Goal: Navigation & Orientation: Locate item on page

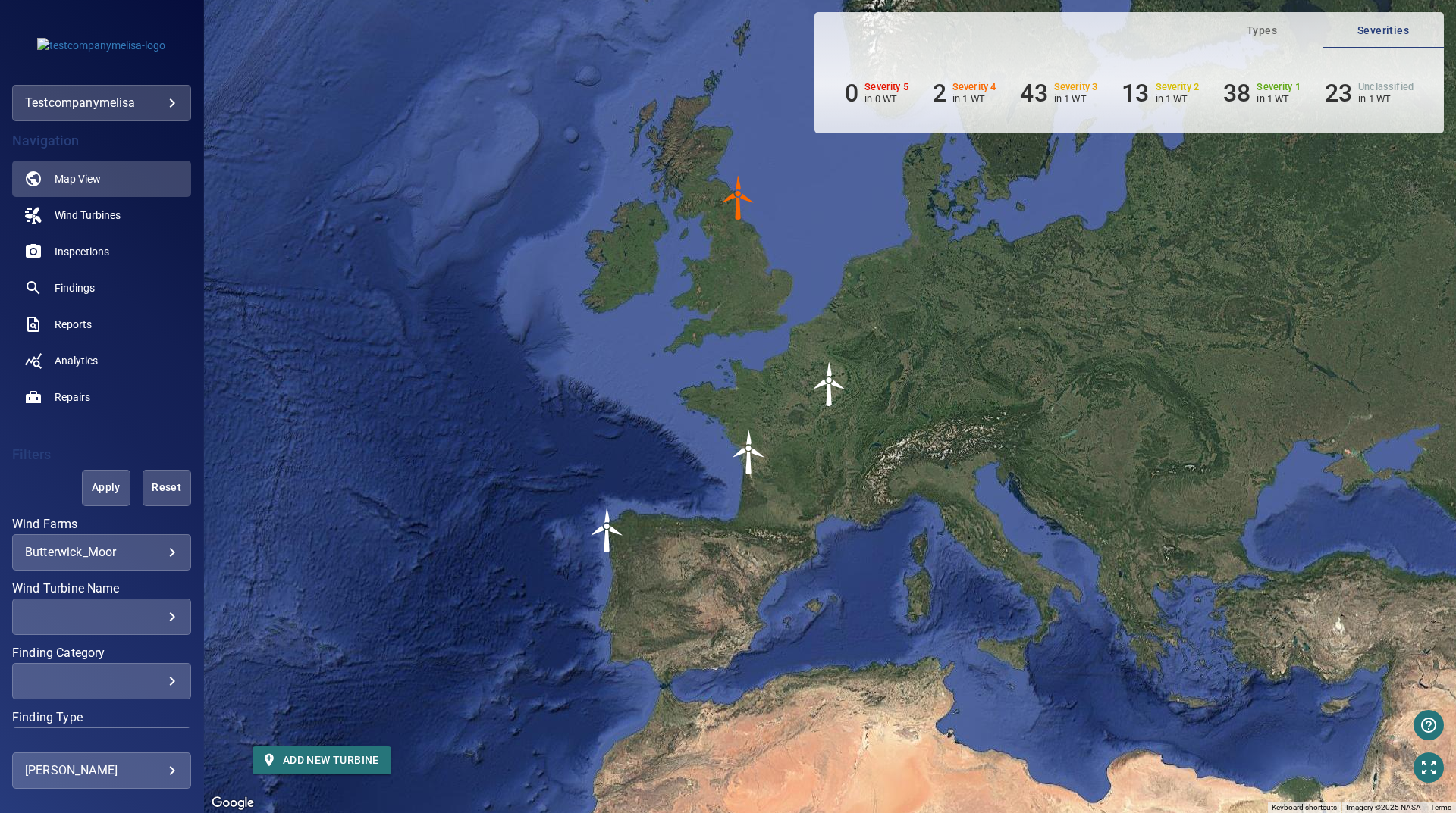
click at [751, 458] on img "test-1_0" at bounding box center [749, 453] width 46 height 46
click at [748, 459] on img "test-1_0" at bounding box center [748, 453] width 46 height 46
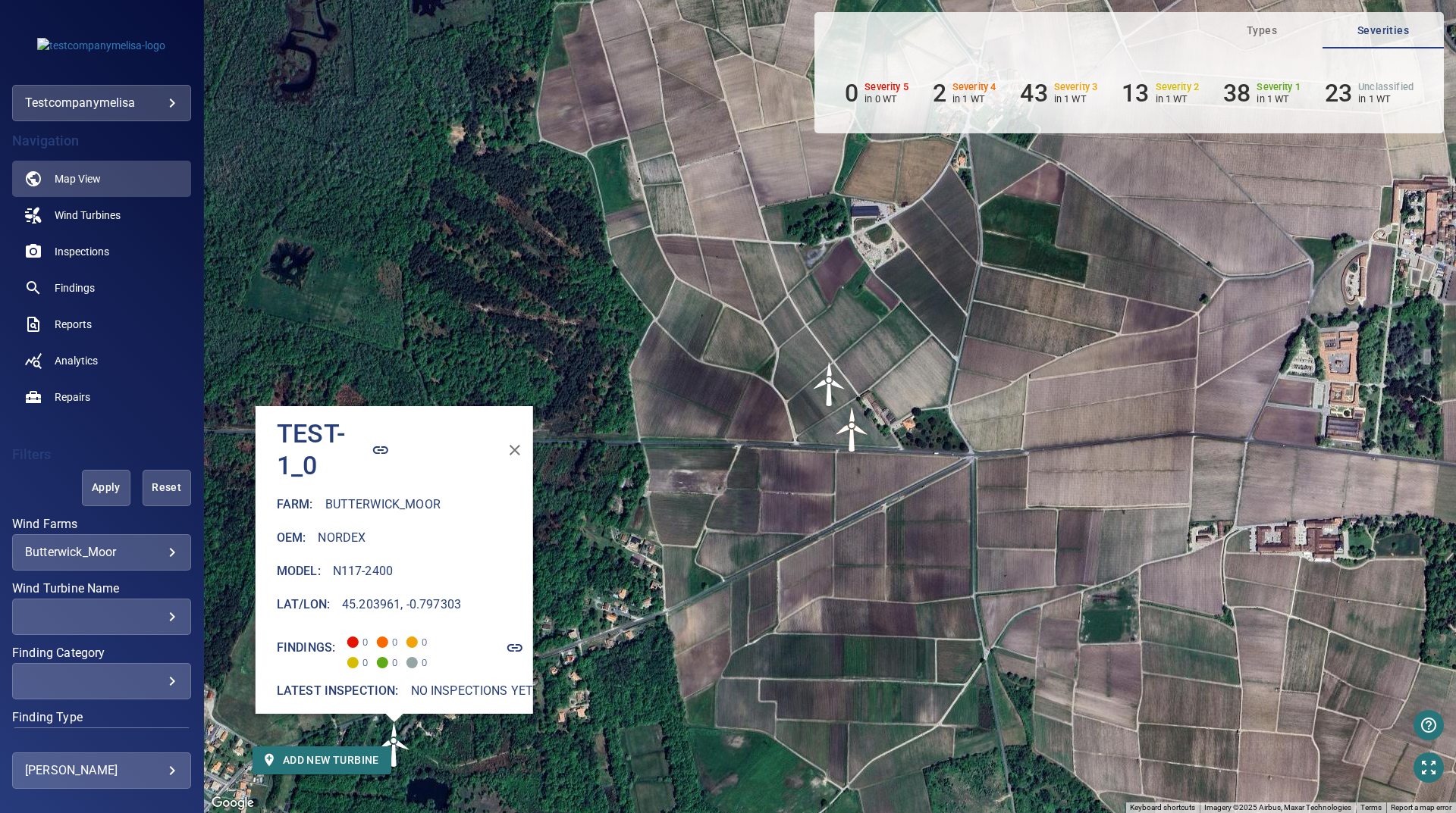
click at [515, 441] on icon "button" at bounding box center [516, 450] width 19 height 19
